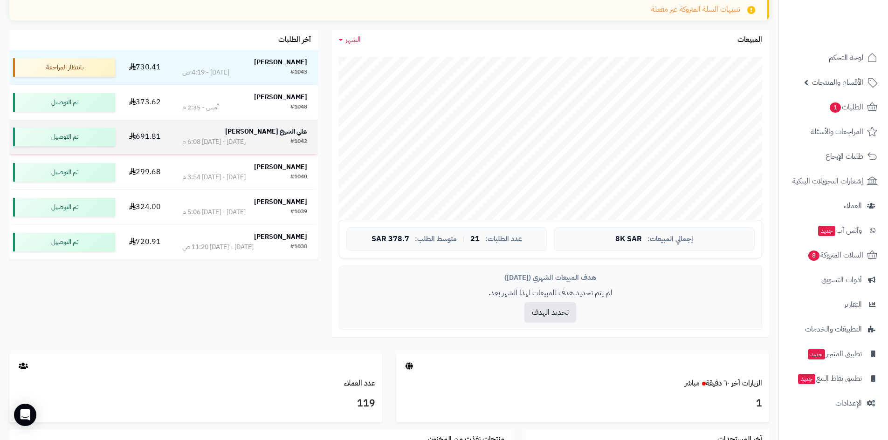
scroll to position [186, 0]
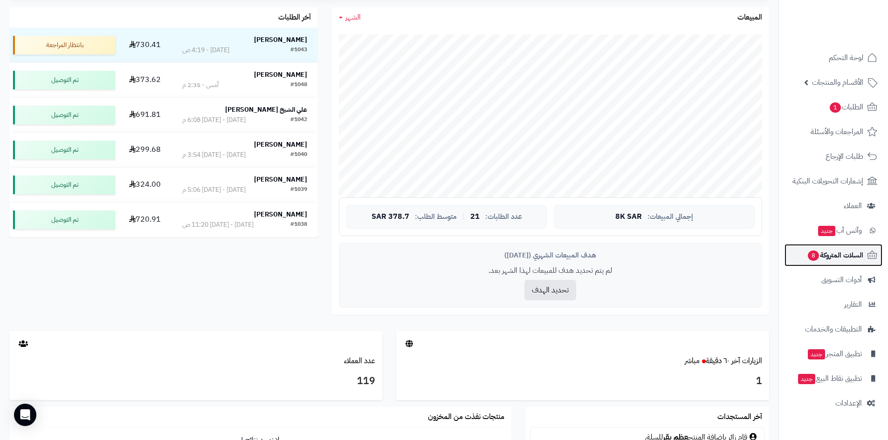
click at [839, 252] on span "السلات المتروكة 8" at bounding box center [835, 255] width 56 height 13
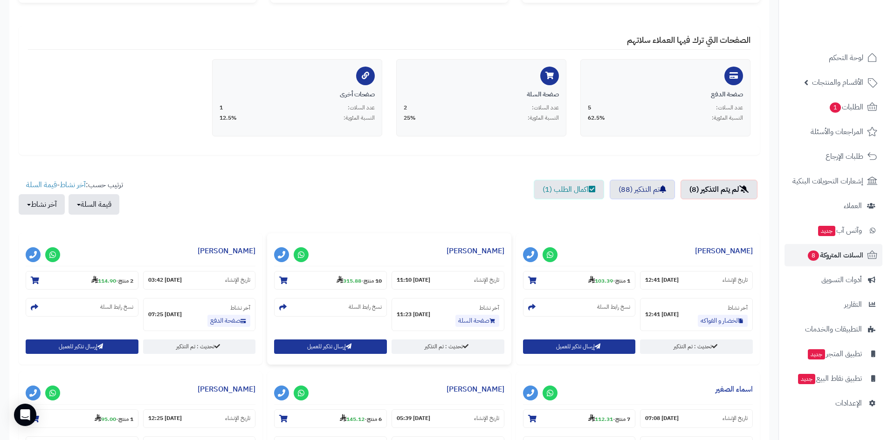
scroll to position [233, 0]
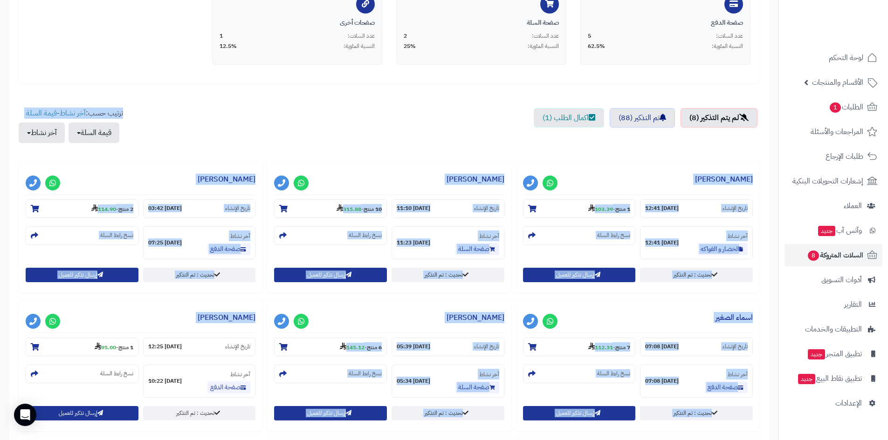
drag, startPoint x: 231, startPoint y: 107, endPoint x: 0, endPoint y: 307, distance: 305.7
click at [0, 307] on div "تم إرسال التذكيرات بنجاح ! × السلات المتروكة حملات التذكير التلقائية الاحصائيات…" at bounding box center [389, 215] width 778 height 761
click at [0, 306] on div "تم إرسال التذكيرات بنجاح ! × السلات المتروكة حملات التذكير التلقائية الاحصائيات…" at bounding box center [389, 215] width 778 height 761
